Goal: Task Accomplishment & Management: Use online tool/utility

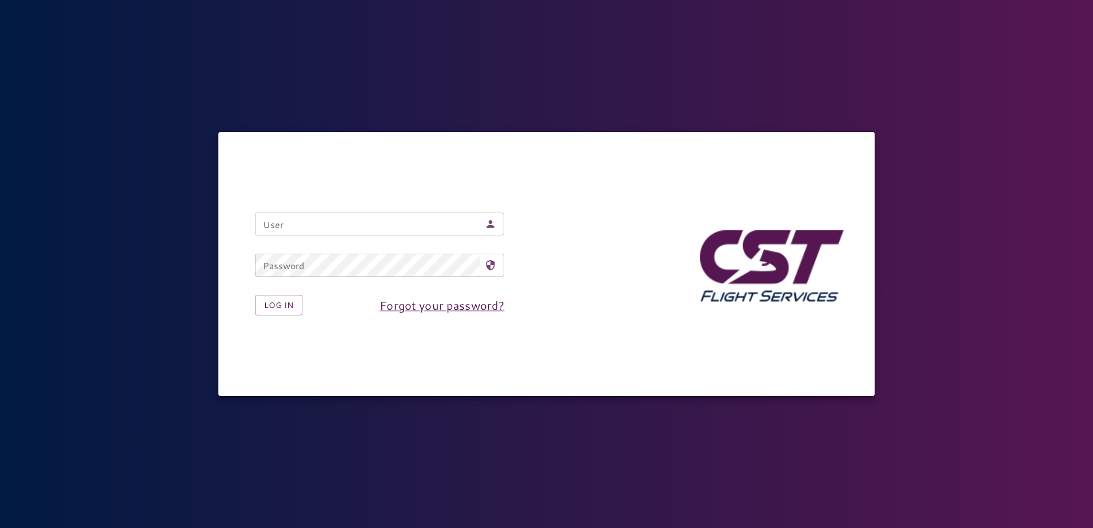
click at [424, 223] on input "User" at bounding box center [367, 224] width 225 height 23
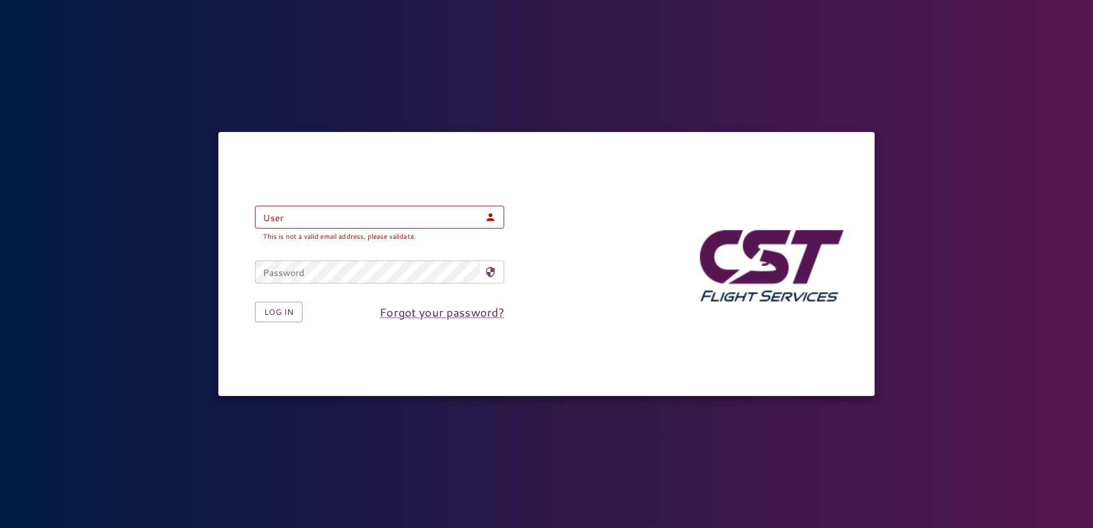
click at [426, 176] on div "User User This is not a valid email address, please validate. Password Password…" at bounding box center [546, 264] width 656 height 264
click at [355, 225] on input "User" at bounding box center [367, 217] width 225 height 23
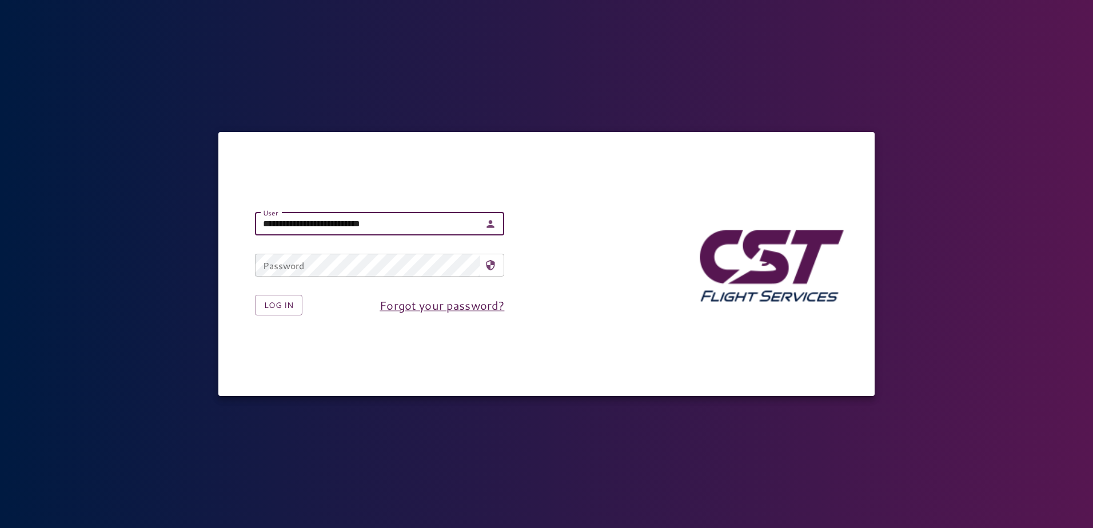
type input "**********"
click at [559, 277] on div "**********" at bounding box center [546, 264] width 619 height 140
click at [295, 305] on button "Log in" at bounding box center [278, 305] width 47 height 21
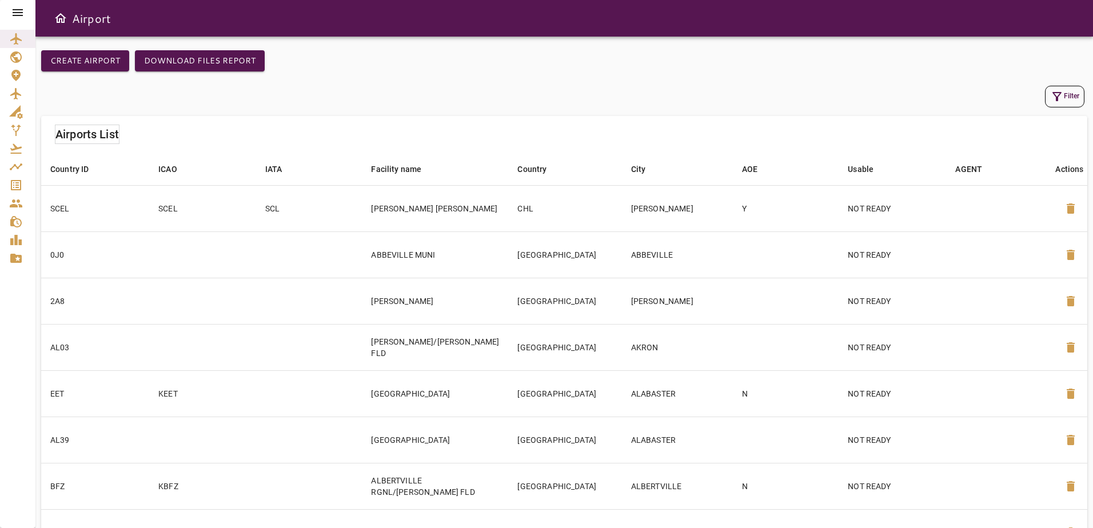
click at [6, 19] on div at bounding box center [17, 12] width 35 height 25
click at [14, 18] on icon at bounding box center [18, 13] width 14 height 14
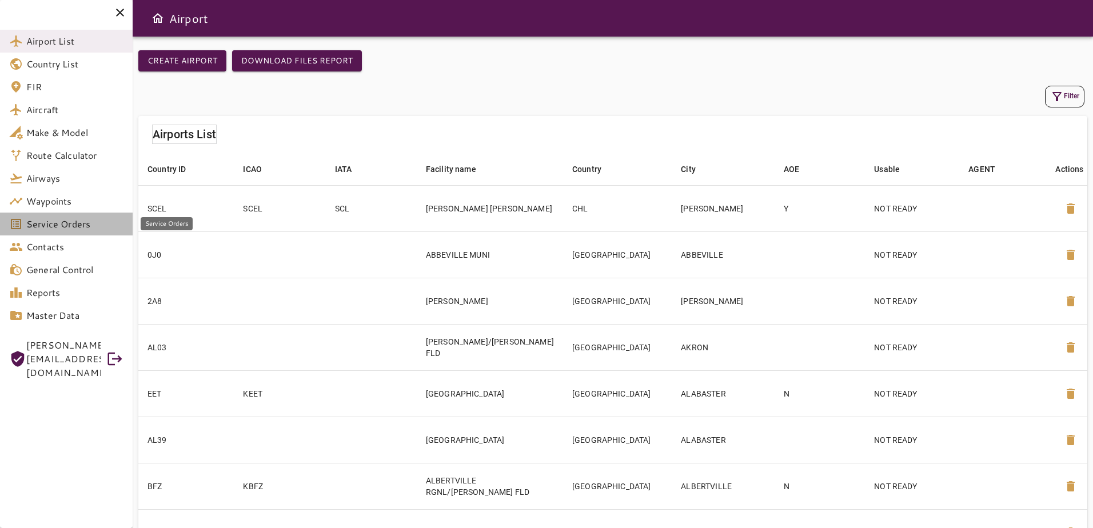
click at [83, 235] on link "Service Orders" at bounding box center [66, 224] width 133 height 23
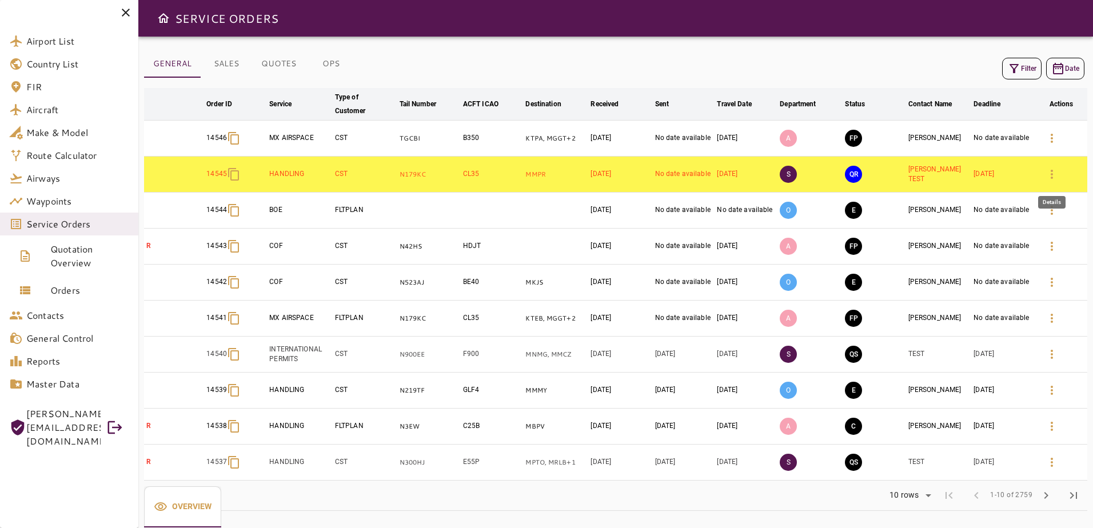
click at [1053, 177] on icon "button" at bounding box center [1052, 174] width 2 height 9
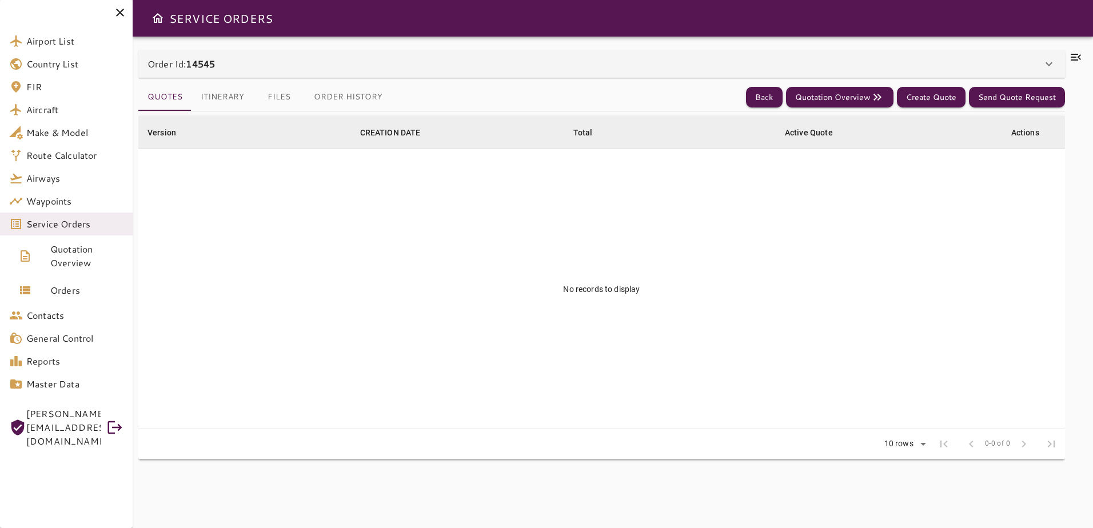
click at [227, 97] on button "Itinerary" at bounding box center [223, 96] width 62 height 27
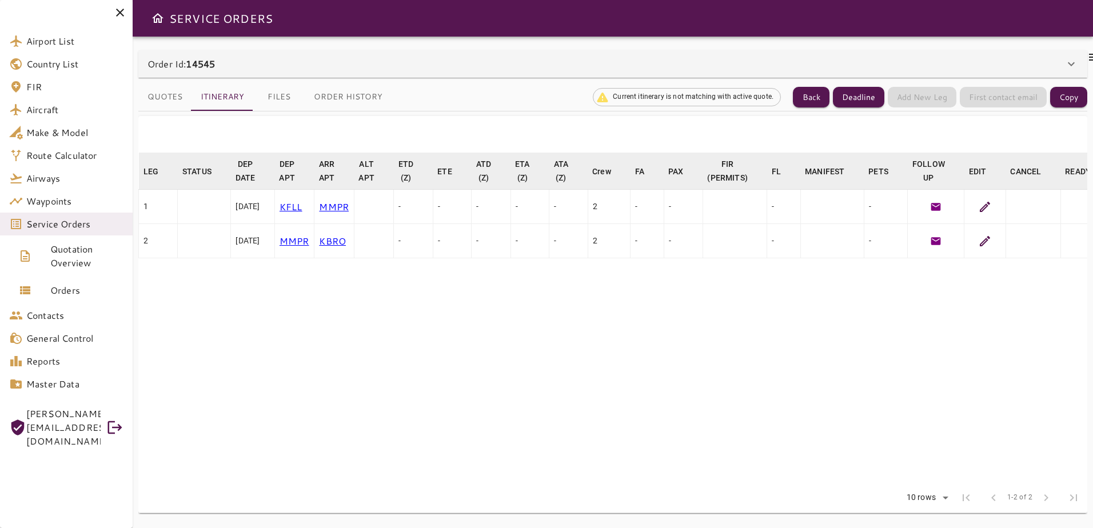
click at [992, 211] on icon at bounding box center [986, 207] width 14 height 14
